Goal: Find specific page/section: Find specific page/section

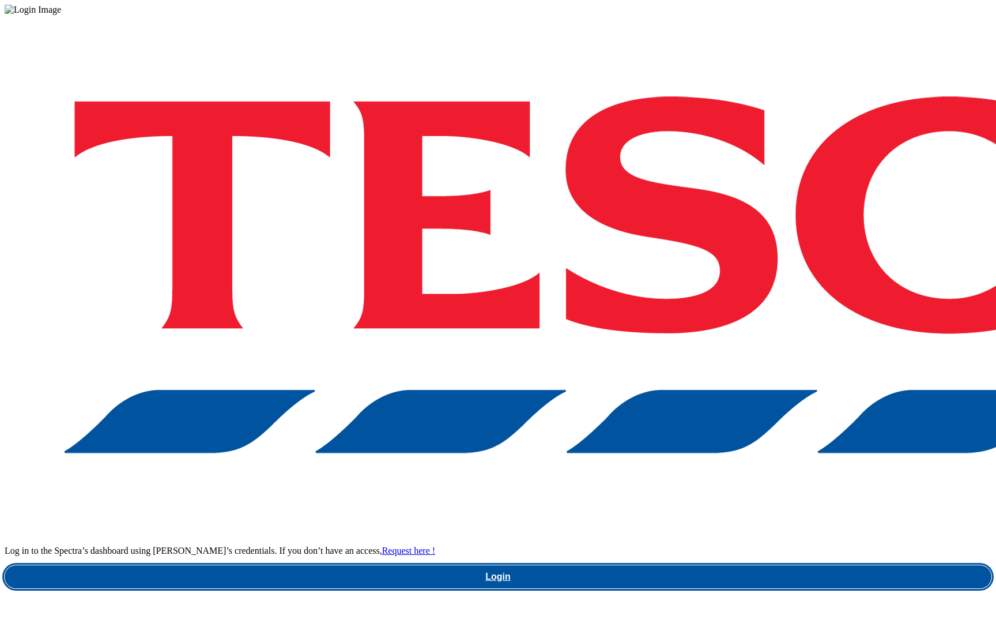
click at [783, 565] on link "Login" at bounding box center [498, 576] width 987 height 23
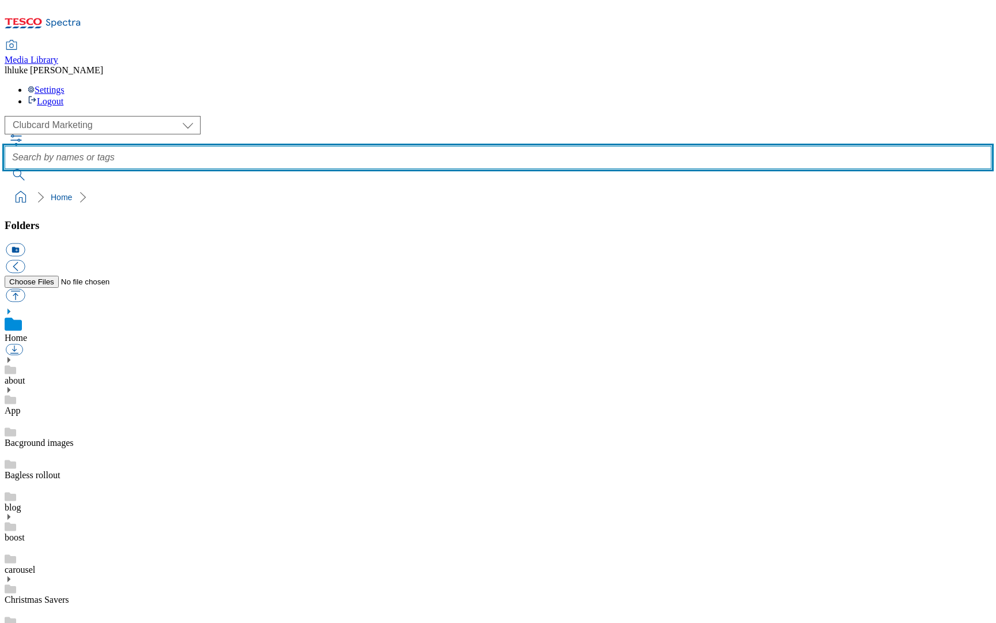
click at [395, 146] on input "text" at bounding box center [498, 157] width 987 height 23
type input "unpacked"
click at [35, 169] on button "submit" at bounding box center [20, 175] width 30 height 12
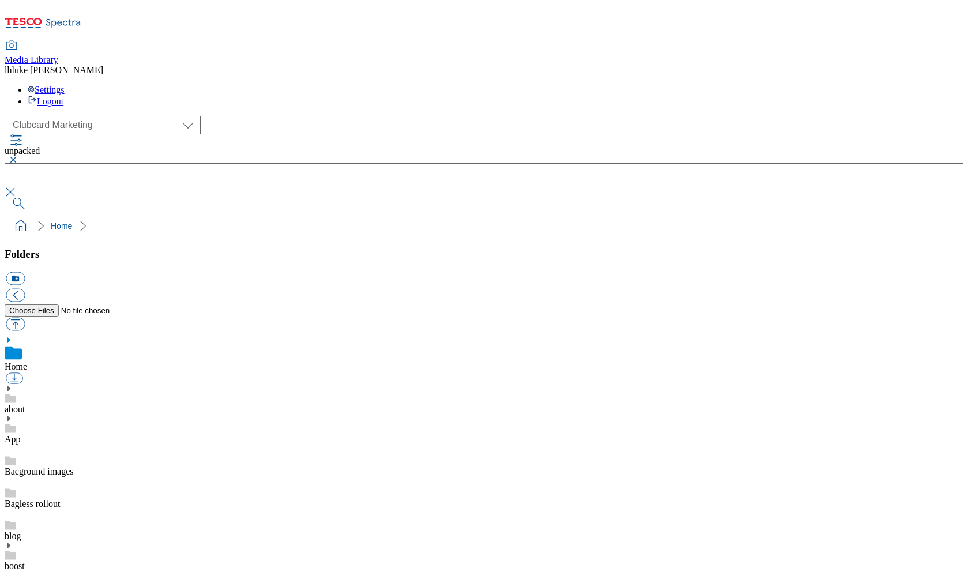
drag, startPoint x: 541, startPoint y: 394, endPoint x: 743, endPoint y: 394, distance: 202.3
copy div "Unpacked_2025_Hero_Phone_1029x579"
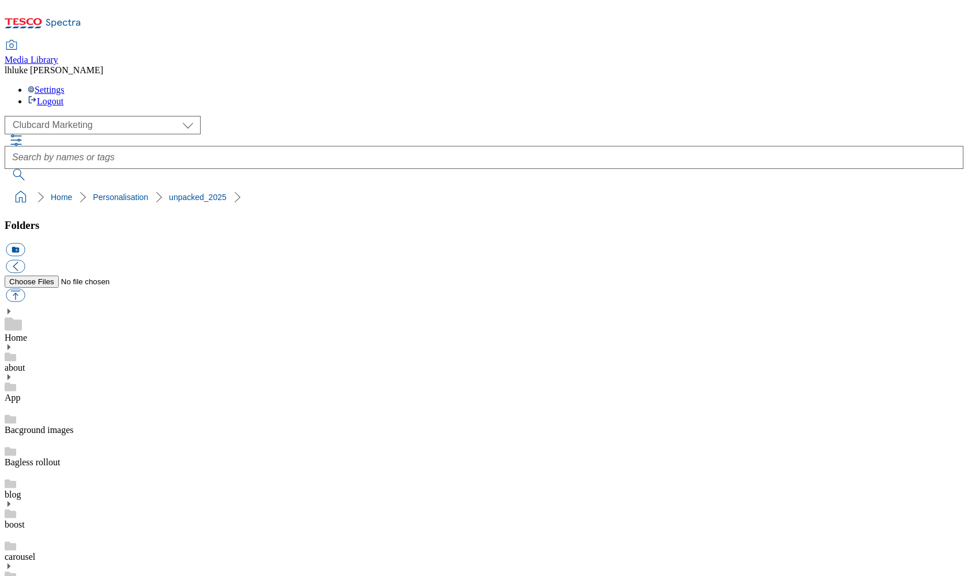
scroll to position [710, 0]
click at [25, 289] on button "button" at bounding box center [15, 295] width 19 height 13
type input "C:\fakepath\Unpacked_2025_Hero_Phone_1029x579.jpg"
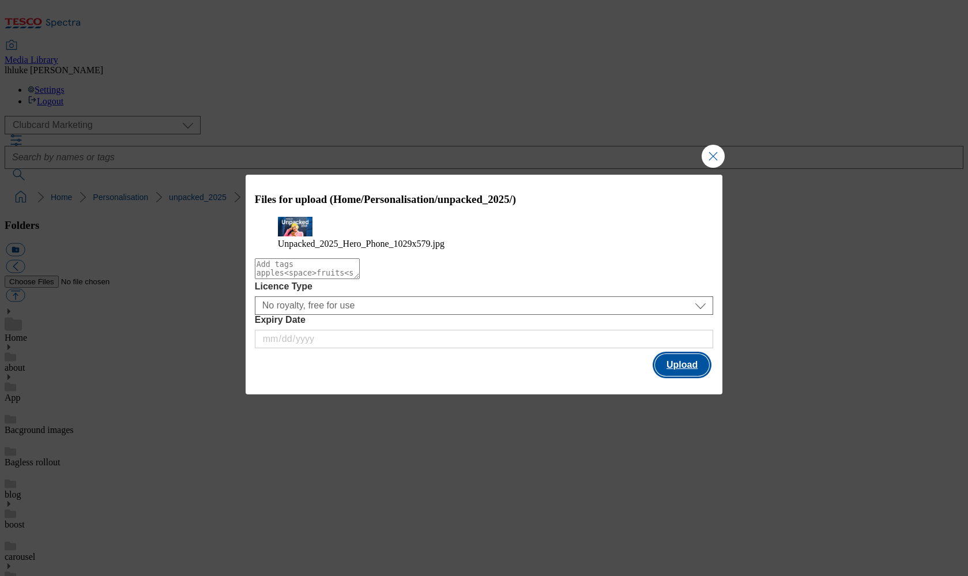
click at [674, 375] on button "Upload" at bounding box center [682, 365] width 54 height 22
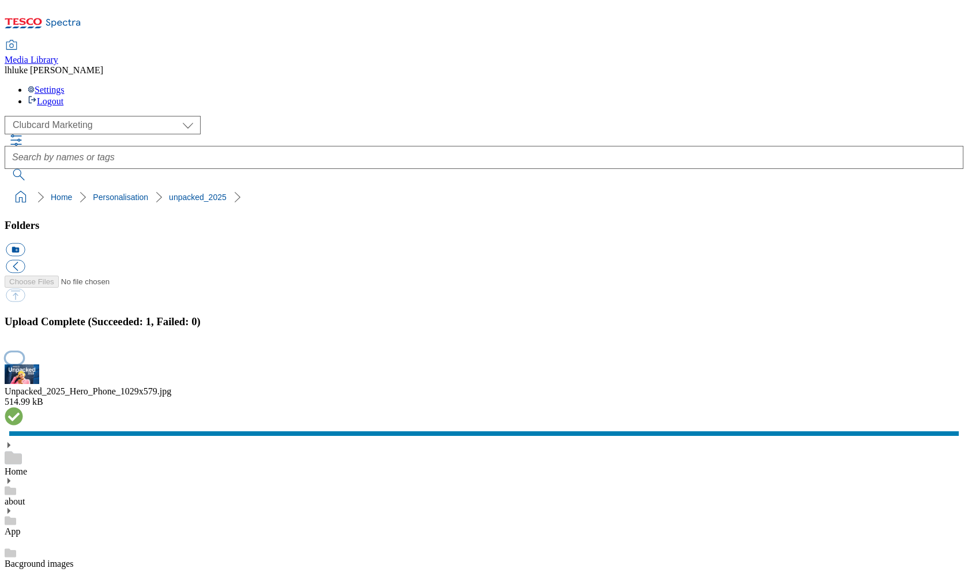
click at [23, 352] on button "button" at bounding box center [14, 357] width 17 height 11
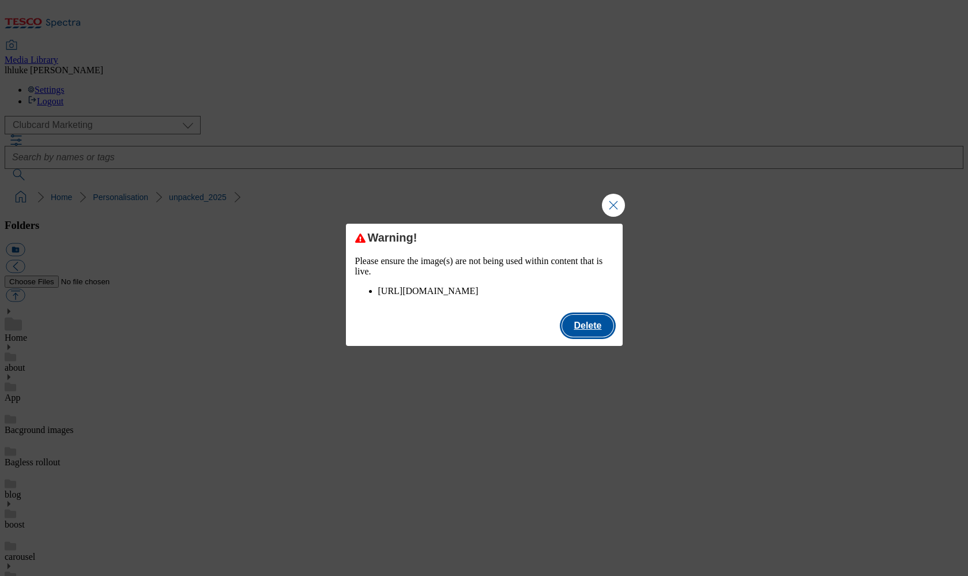
click at [587, 337] on button "Delete" at bounding box center [587, 326] width 51 height 22
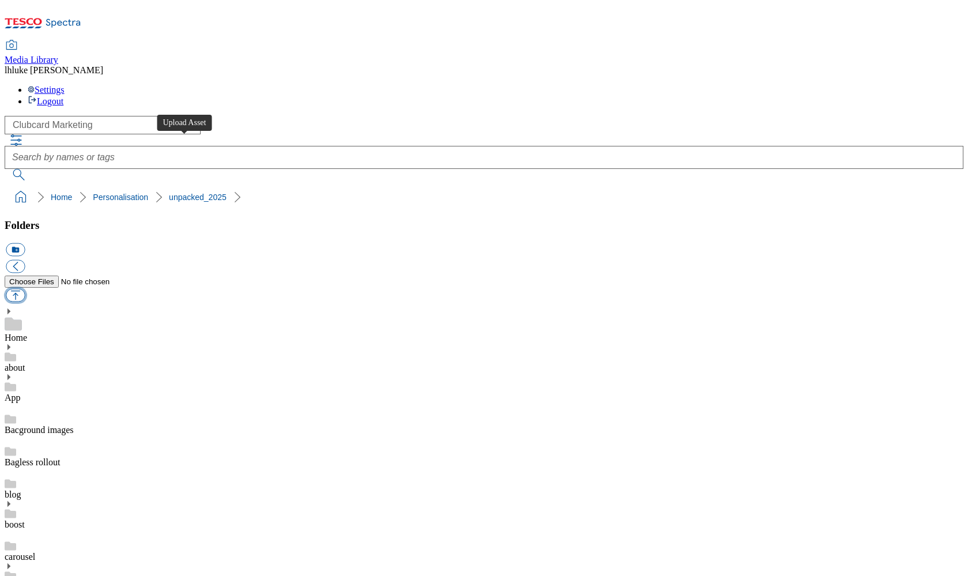
click at [25, 289] on button "button" at bounding box center [15, 295] width 19 height 13
drag, startPoint x: 542, startPoint y: 394, endPoint x: 729, endPoint y: 393, distance: 187.4
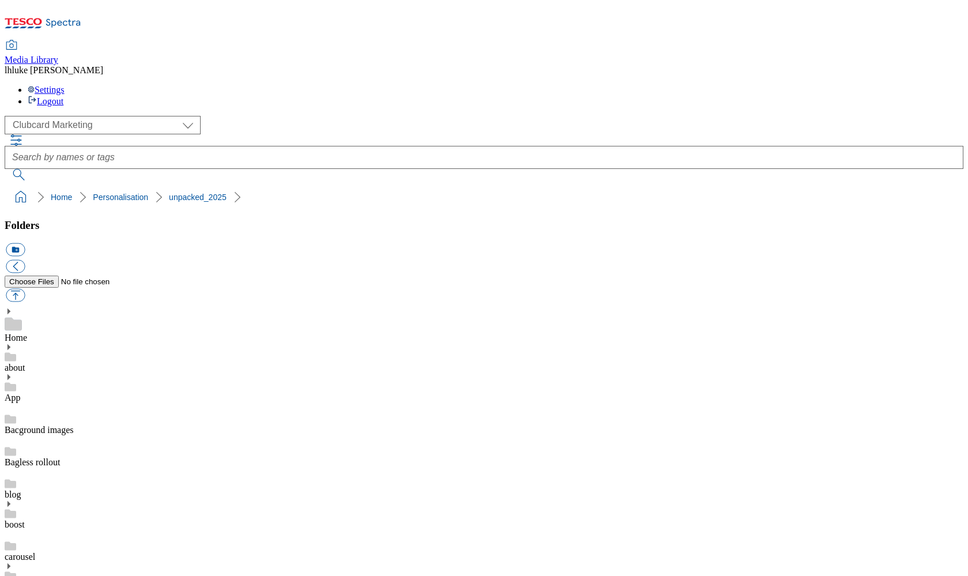
copy div "Unpacked_2025_Hero_Tablet_1029x"
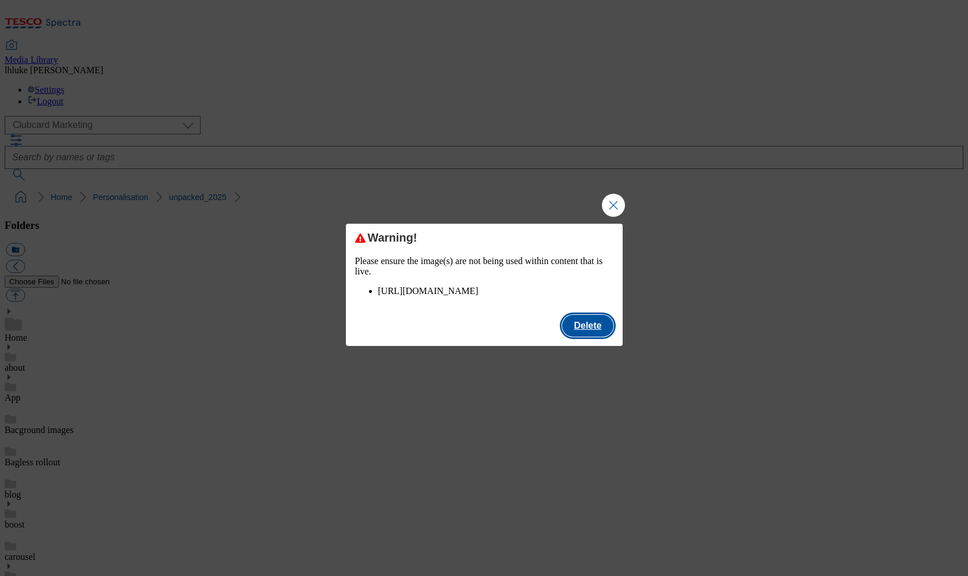
click at [581, 337] on button "Delete" at bounding box center [587, 326] width 51 height 22
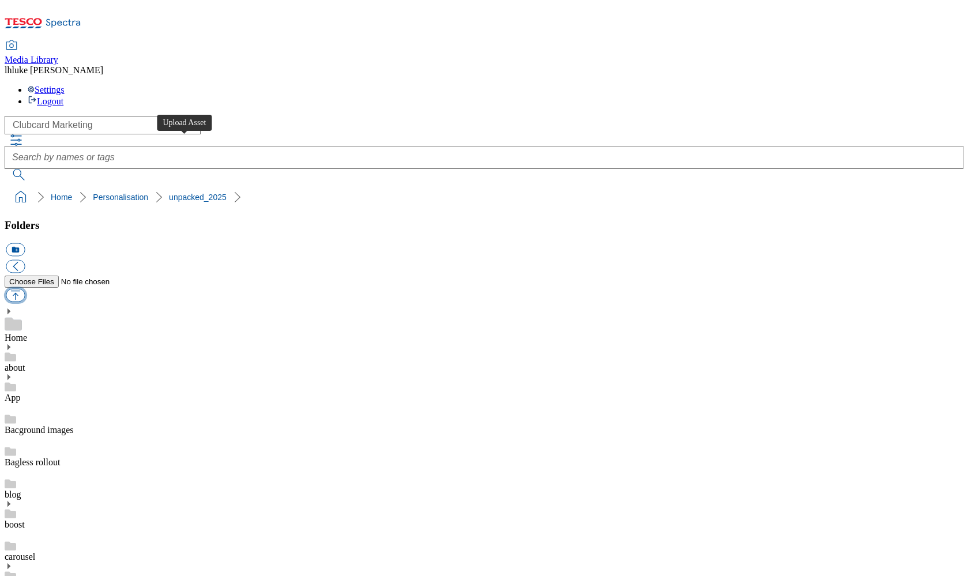
click at [25, 289] on button "button" at bounding box center [15, 295] width 19 height 13
type input "C:\fakepath\Unpacked_2025_Hero_Tablet_1029x441.jpg"
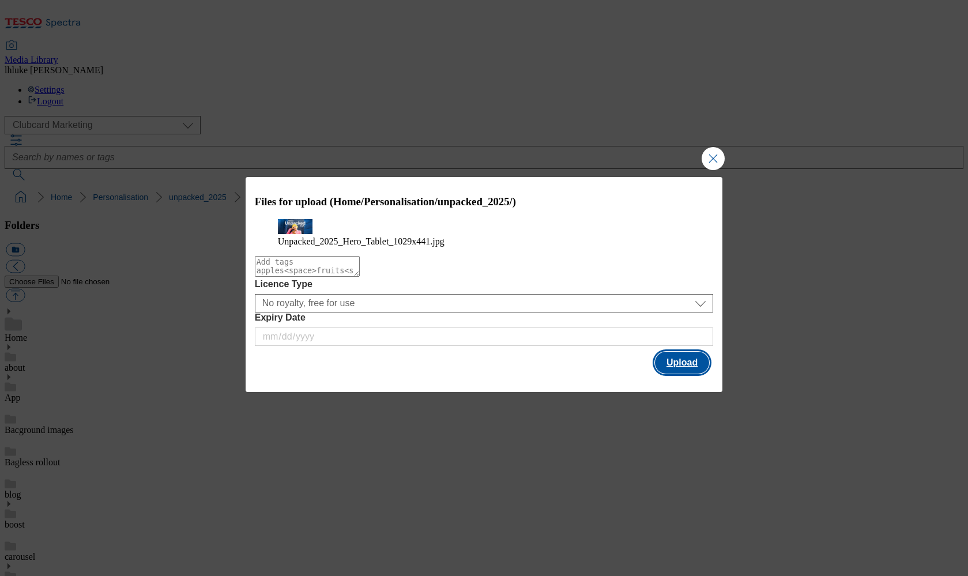
click at [674, 374] on button "Upload" at bounding box center [682, 363] width 54 height 22
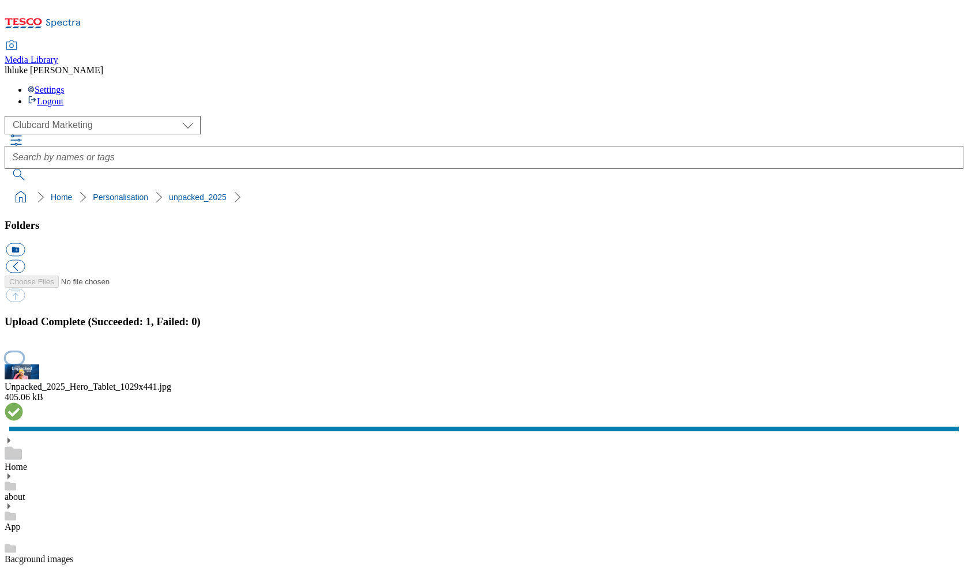
click at [23, 352] on button "button" at bounding box center [14, 357] width 17 height 11
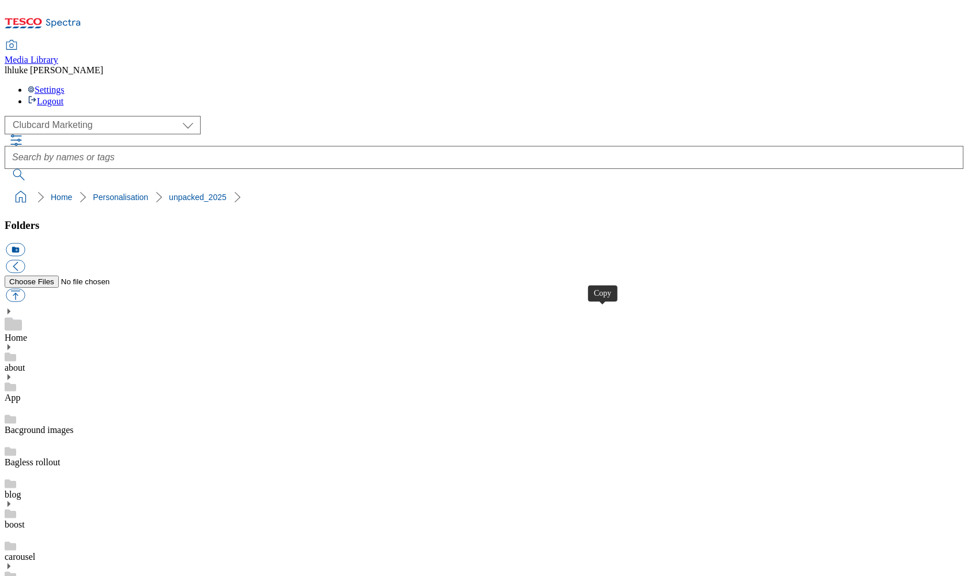
drag, startPoint x: 603, startPoint y: 311, endPoint x: 600, endPoint y: 340, distance: 29.0
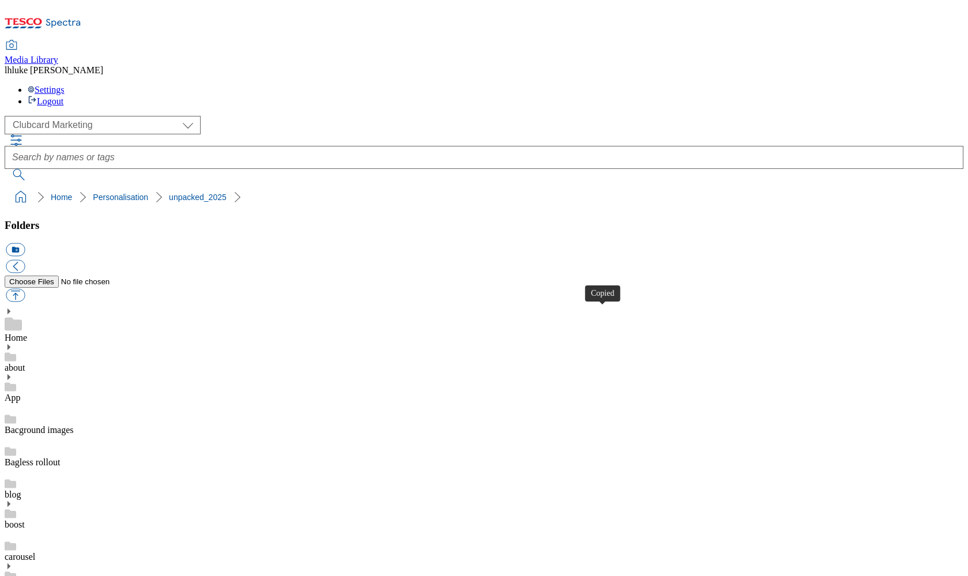
select select "flare-homepage"
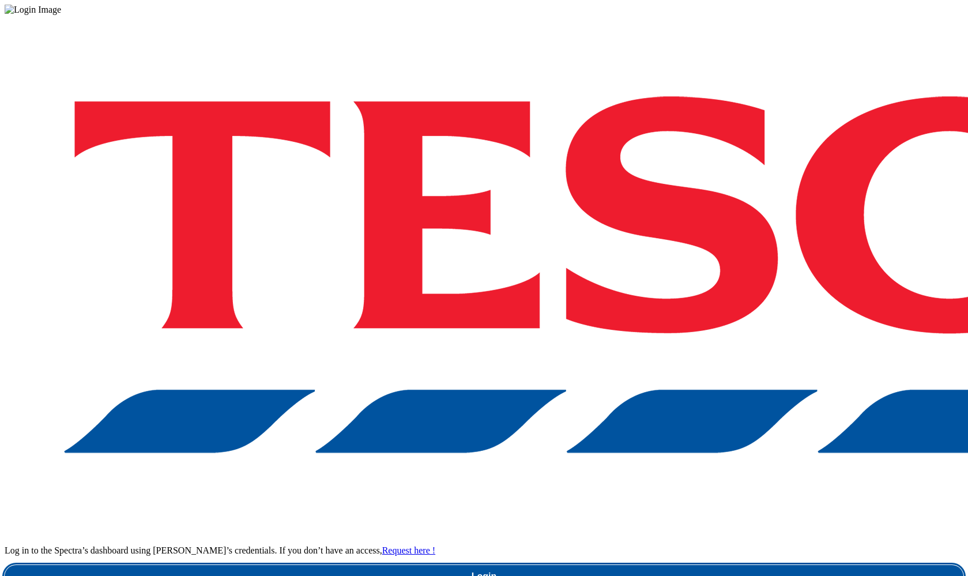
click at [684, 565] on link "Login" at bounding box center [484, 576] width 959 height 23
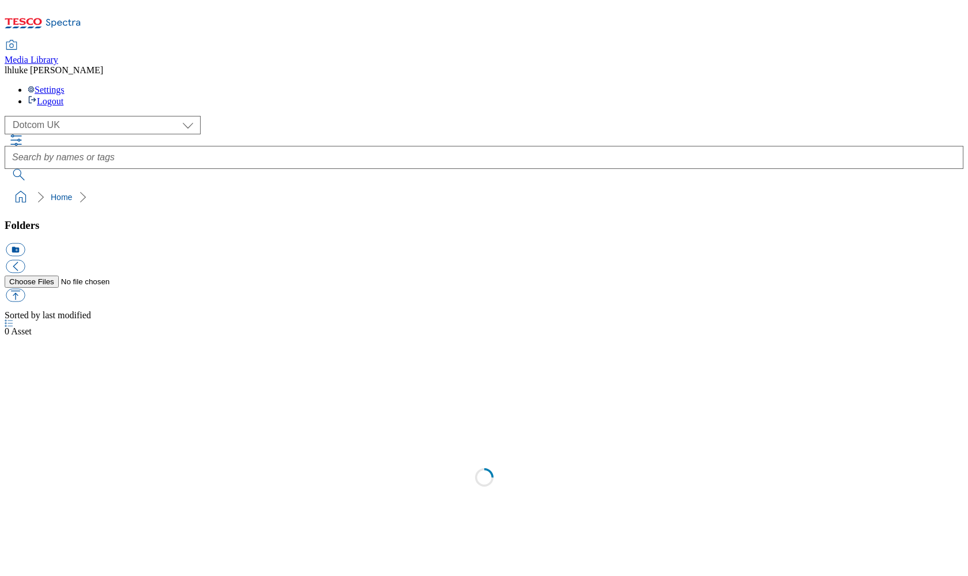
select select "flare-homepage"
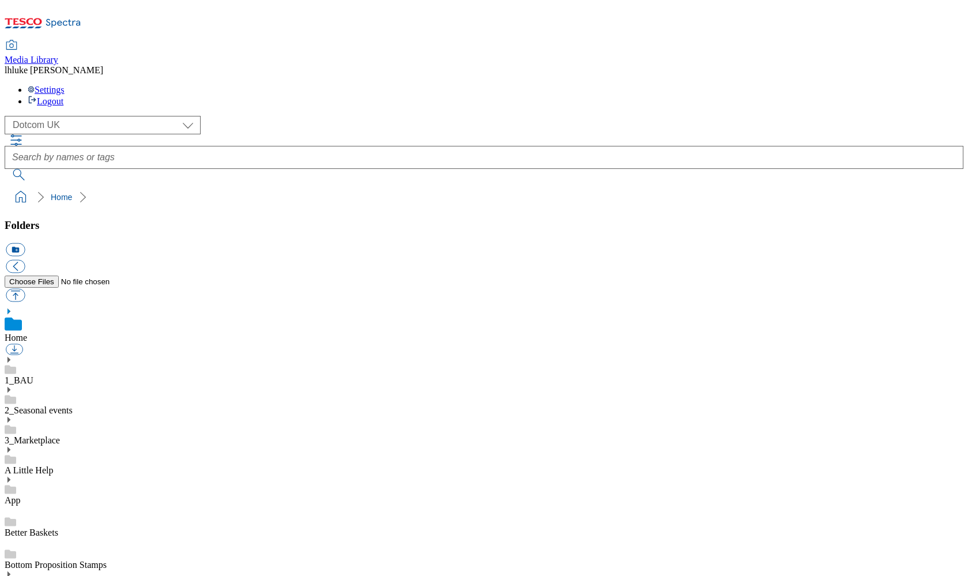
drag, startPoint x: 84, startPoint y: 385, endPoint x: 122, endPoint y: 392, distance: 38.7
